Goal: Find specific page/section: Find specific page/section

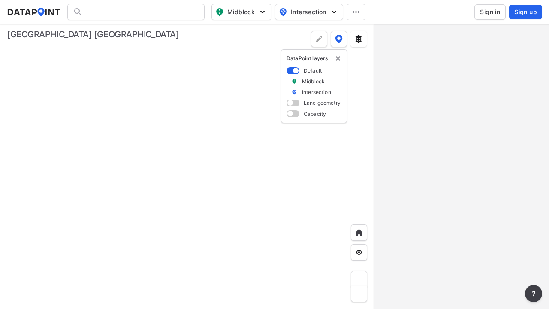
click at [490, 12] on span "Sign in" at bounding box center [490, 12] width 20 height 9
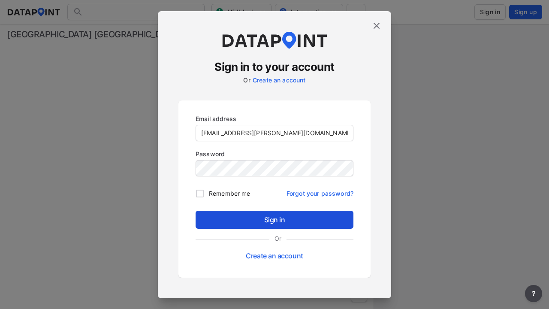
click at [200, 193] on input "Remember me" at bounding box center [200, 193] width 18 height 18
checkbox input "true"
click at [274, 219] on span "Sign in" at bounding box center [274, 219] width 144 height 10
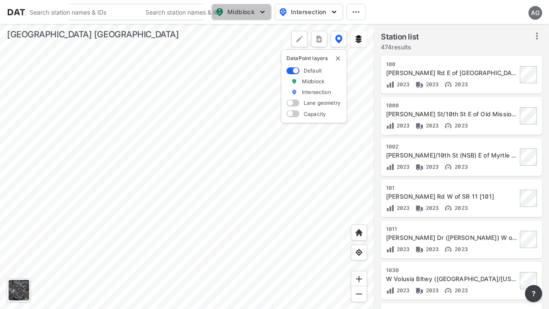
click at [259, 16] on span "Midblock" at bounding box center [240, 12] width 51 height 10
click at [259, 16] on img "button" at bounding box center [262, 12] width 9 height 9
click at [243, 12] on span "Midblock" at bounding box center [240, 12] width 51 height 10
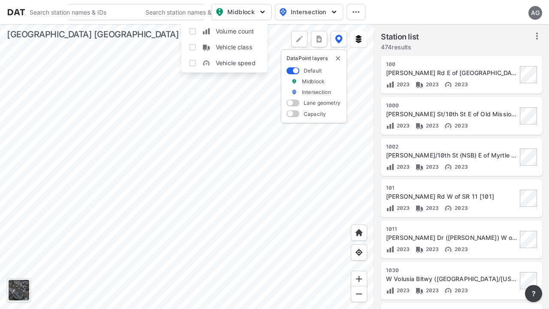
click at [232, 31] on span "Volume count" at bounding box center [235, 31] width 39 height 9
click at [197, 31] on input "Volume count" at bounding box center [192, 31] width 9 height 9
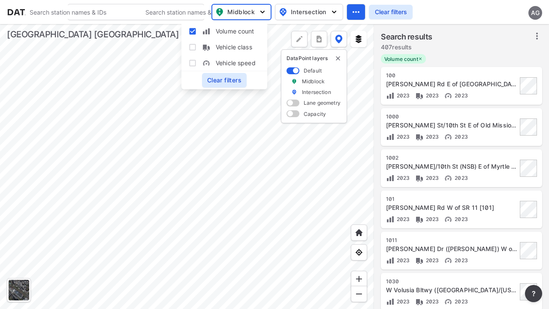
click at [230, 33] on span "Volume count" at bounding box center [235, 31] width 39 height 9
click at [197, 33] on input "Volume count" at bounding box center [192, 31] width 9 height 9
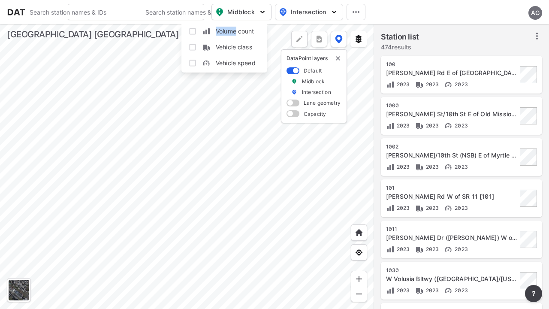
click at [230, 33] on span "Volume count" at bounding box center [235, 31] width 39 height 9
click at [197, 33] on input "Volume count" at bounding box center [192, 31] width 9 height 9
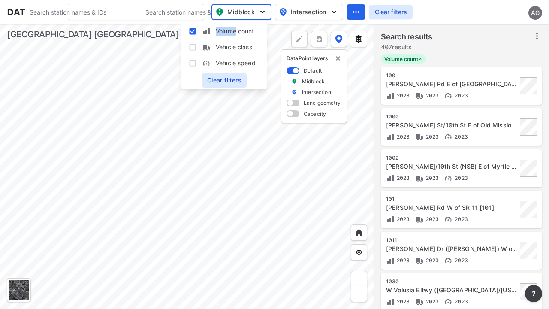
click at [230, 33] on span "Volume count" at bounding box center [235, 31] width 39 height 9
click at [197, 33] on input "Volume count" at bounding box center [192, 31] width 9 height 9
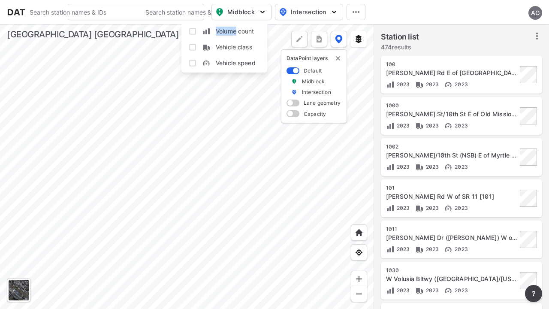
click at [230, 33] on span "Volume count" at bounding box center [235, 31] width 39 height 9
click at [197, 33] on input "Volume count" at bounding box center [192, 31] width 9 height 9
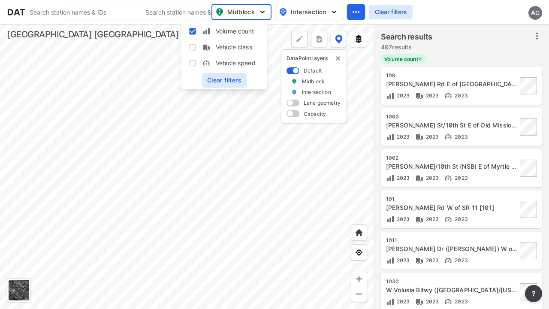
click at [231, 33] on span "Volume count" at bounding box center [235, 31] width 39 height 9
click at [197, 33] on input "Volume count" at bounding box center [192, 31] width 9 height 9
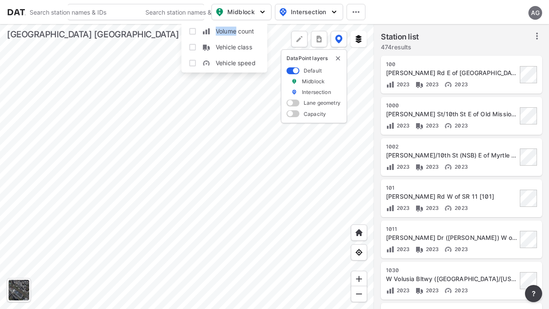
click at [231, 33] on span "Volume count" at bounding box center [235, 31] width 39 height 9
click at [197, 33] on input "Volume count" at bounding box center [192, 31] width 9 height 9
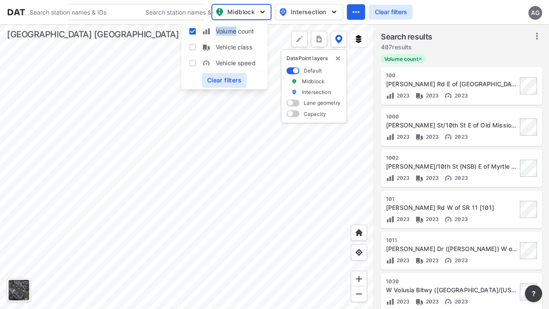
click at [231, 33] on span "Volume count" at bounding box center [235, 31] width 39 height 9
click at [197, 33] on input "Volume count" at bounding box center [192, 31] width 9 height 9
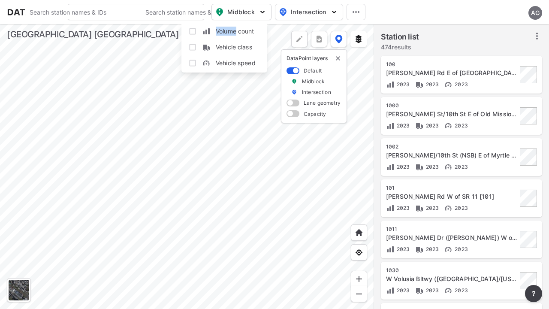
click at [231, 33] on span "Volume count" at bounding box center [235, 31] width 39 height 9
click at [197, 33] on input "Volume count" at bounding box center [192, 31] width 9 height 9
checkbox input "true"
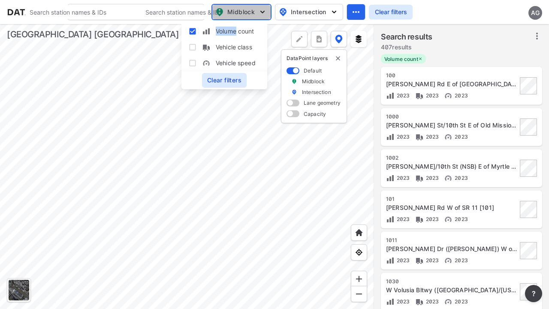
click at [267, 15] on button "Midblock" at bounding box center [241, 12] width 60 height 16
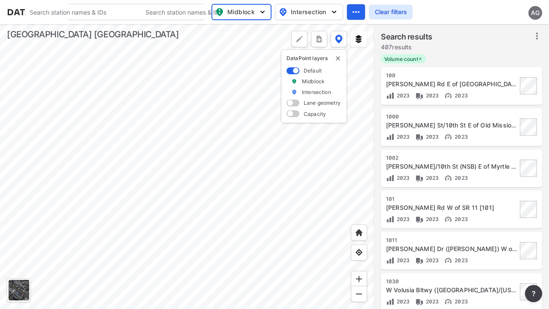
click at [264, 15] on img "button" at bounding box center [262, 12] width 9 height 9
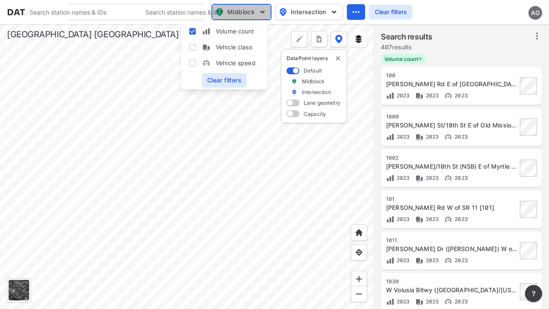
click at [264, 15] on img "button" at bounding box center [262, 12] width 9 height 9
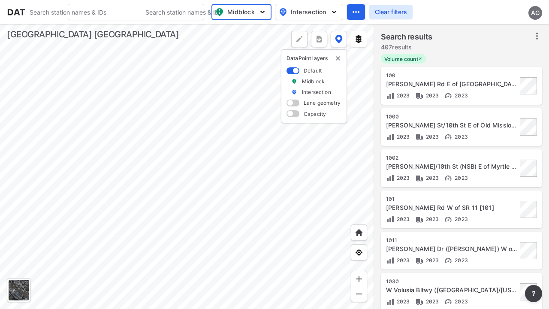
click at [264, 15] on img "button" at bounding box center [262, 12] width 9 height 9
